Goal: Information Seeking & Learning: Learn about a topic

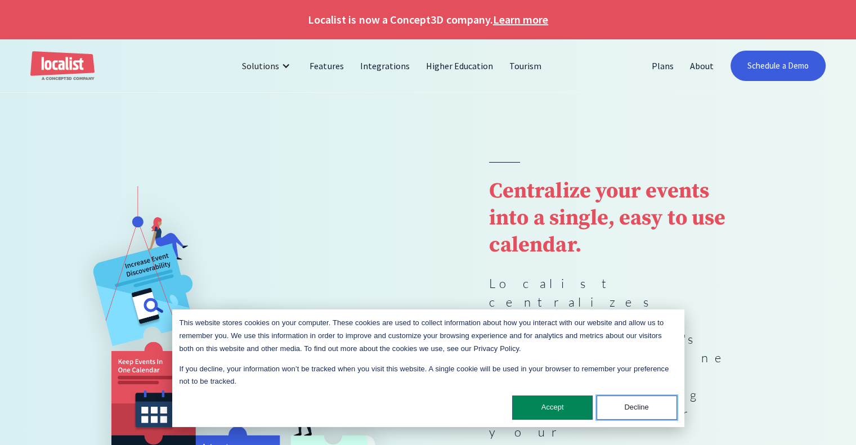
click at [633, 416] on button "Decline" at bounding box center [637, 408] width 81 height 24
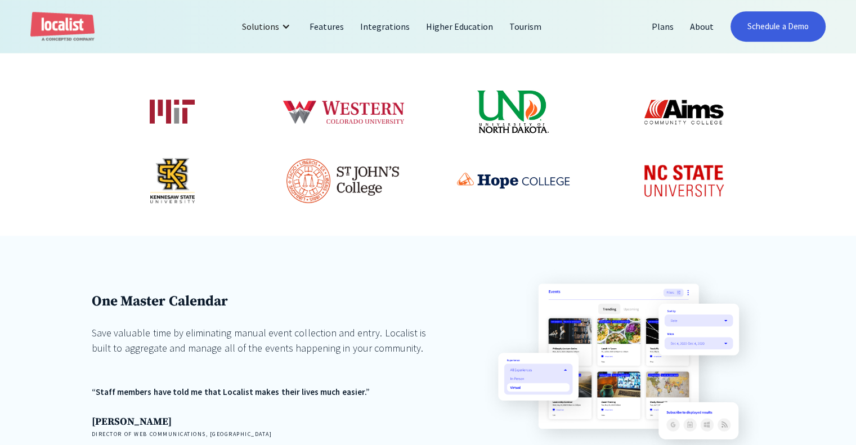
scroll to position [619, 0]
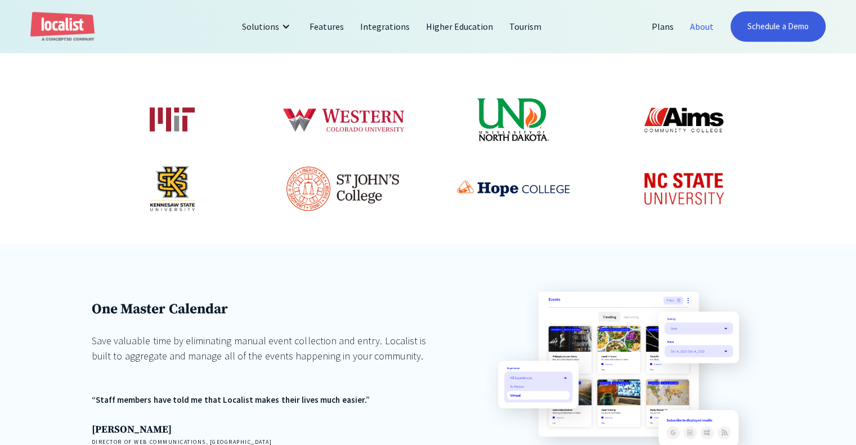
click at [712, 26] on link "About" at bounding box center [702, 26] width 40 height 27
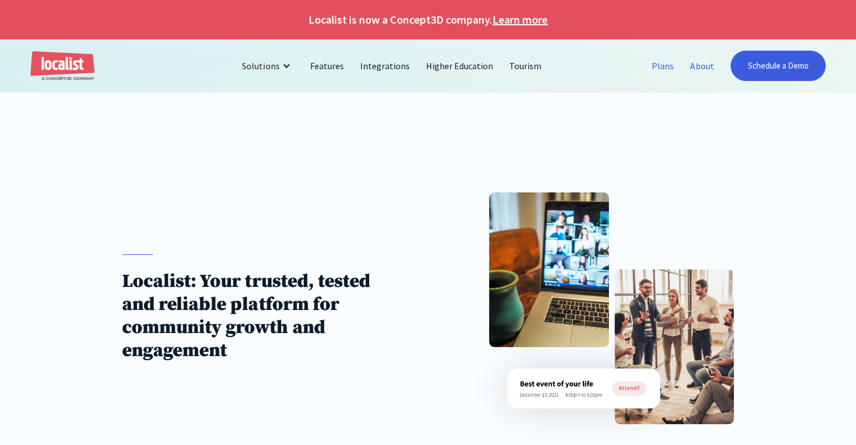
click at [658, 72] on link "Plans" at bounding box center [663, 65] width 38 height 27
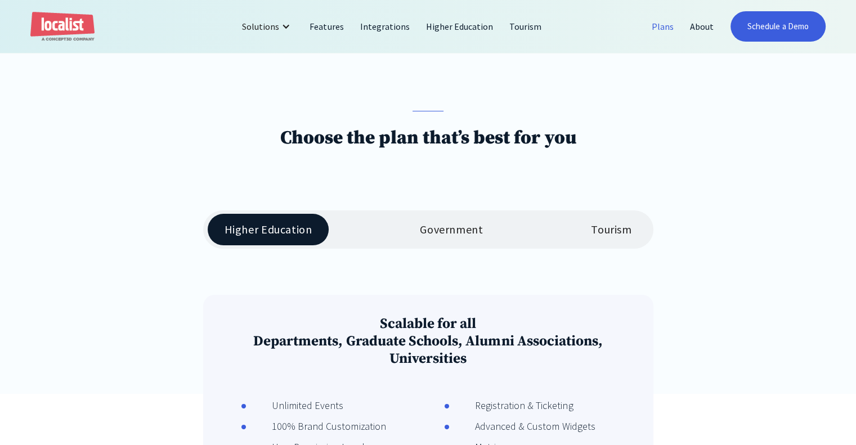
scroll to position [282, 0]
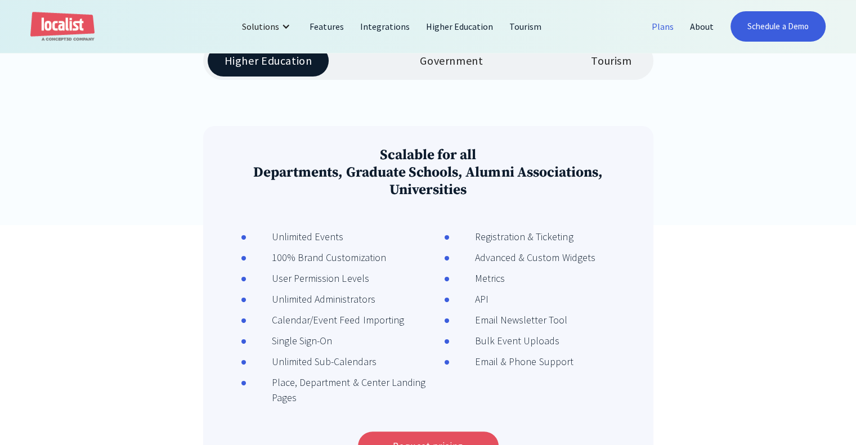
click at [614, 68] on div "Tourism" at bounding box center [611, 61] width 41 height 14
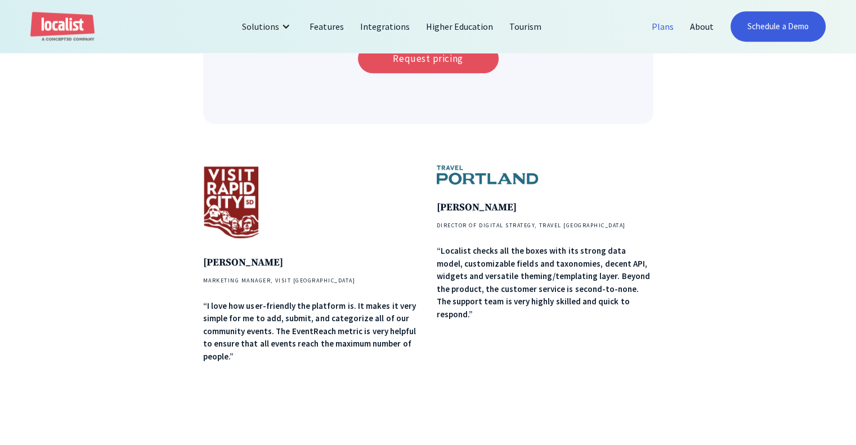
scroll to position [845, 0]
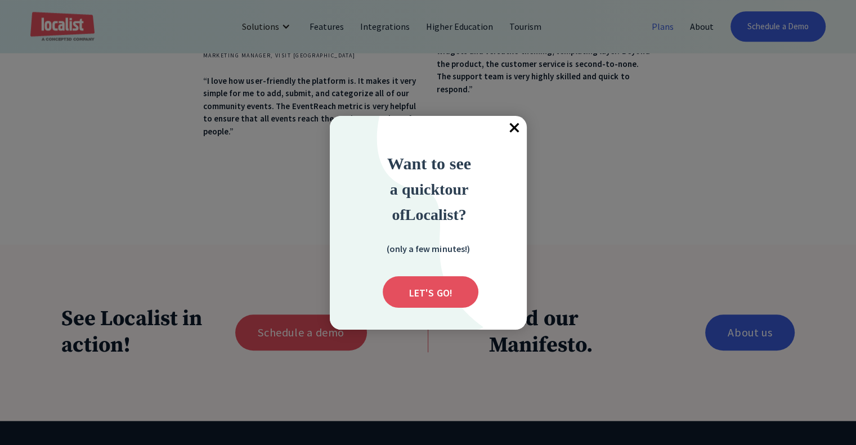
click at [510, 131] on span "×" at bounding box center [514, 128] width 25 height 25
